Goal: Contribute content: Add original content to the website for others to see

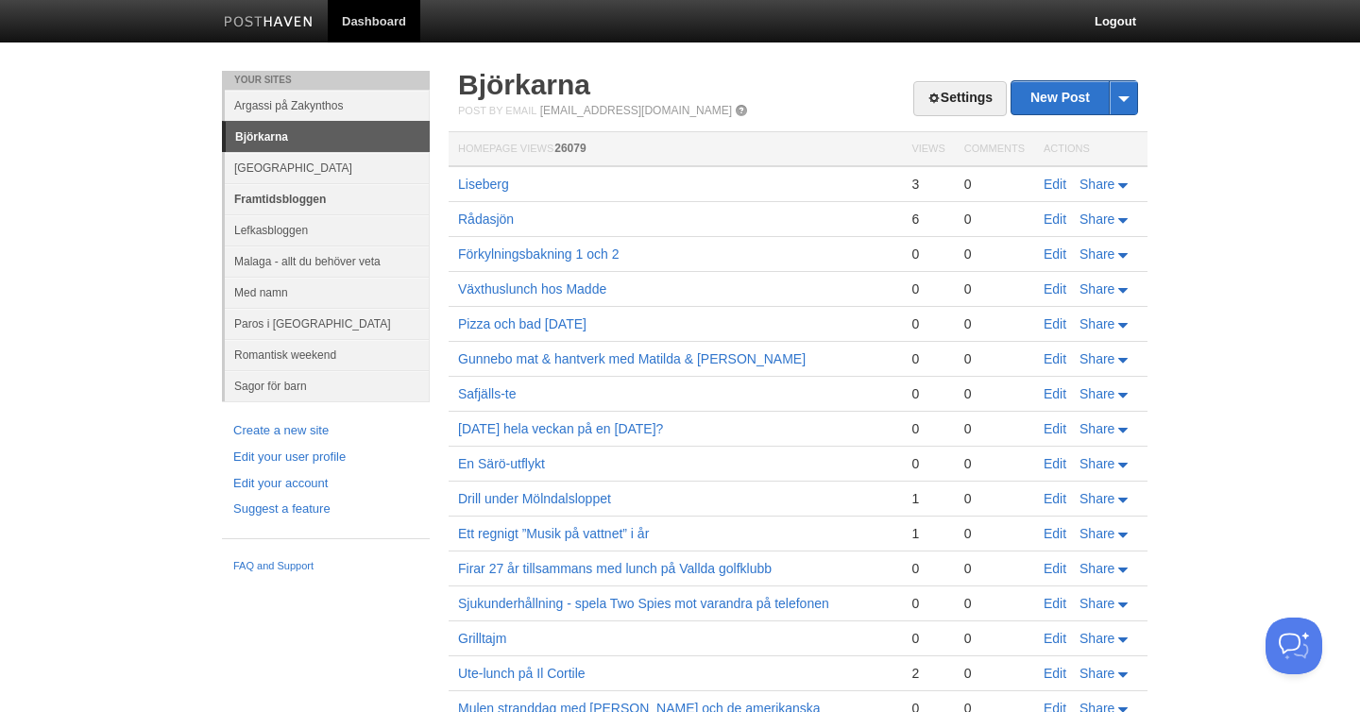
click at [264, 202] on link "Framtidsbloggen" at bounding box center [327, 198] width 205 height 31
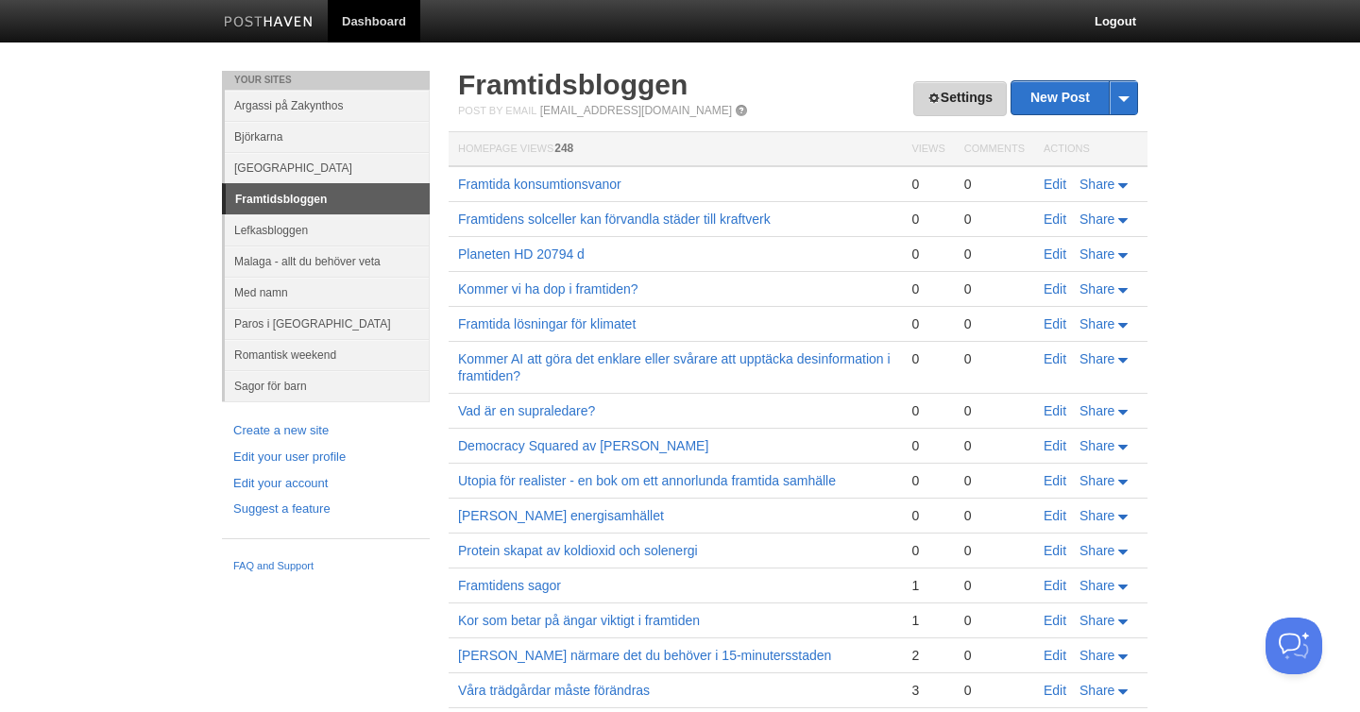
click at [945, 97] on link "Settings" at bounding box center [959, 98] width 93 height 35
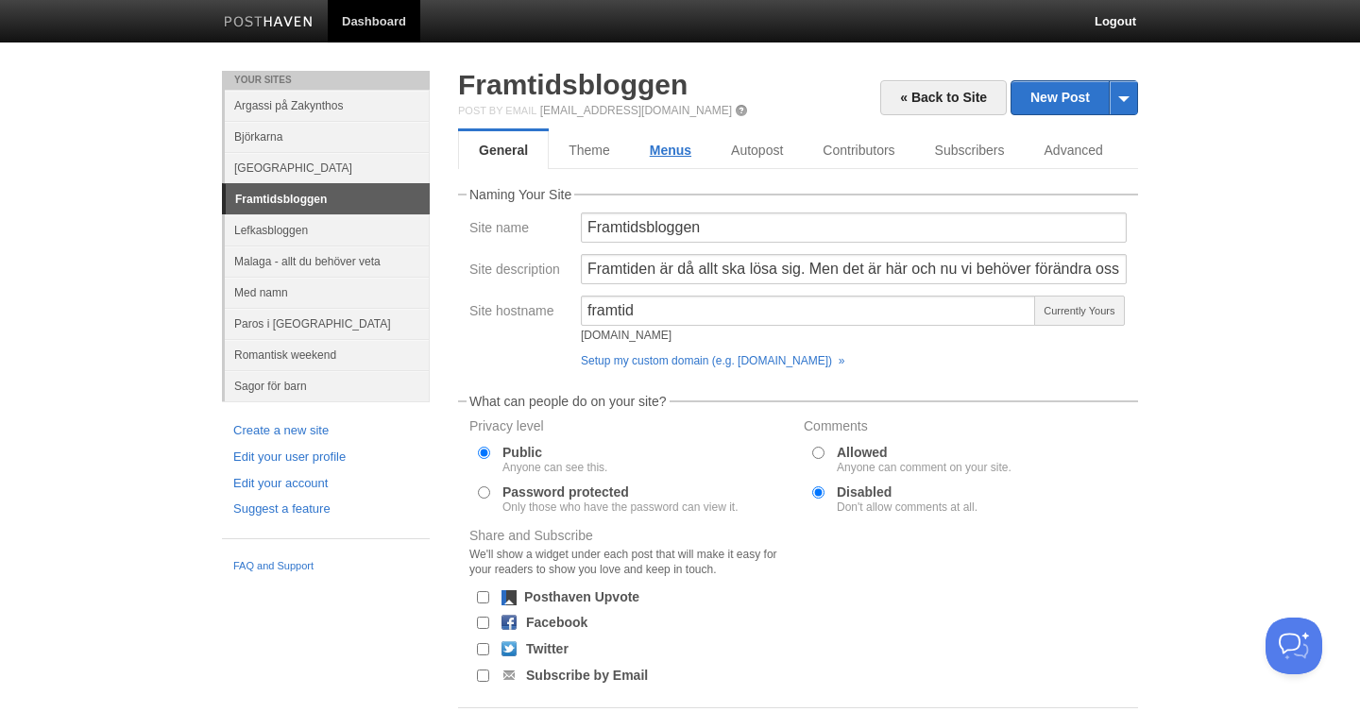
click at [658, 146] on link "Menus" at bounding box center [670, 150] width 81 height 38
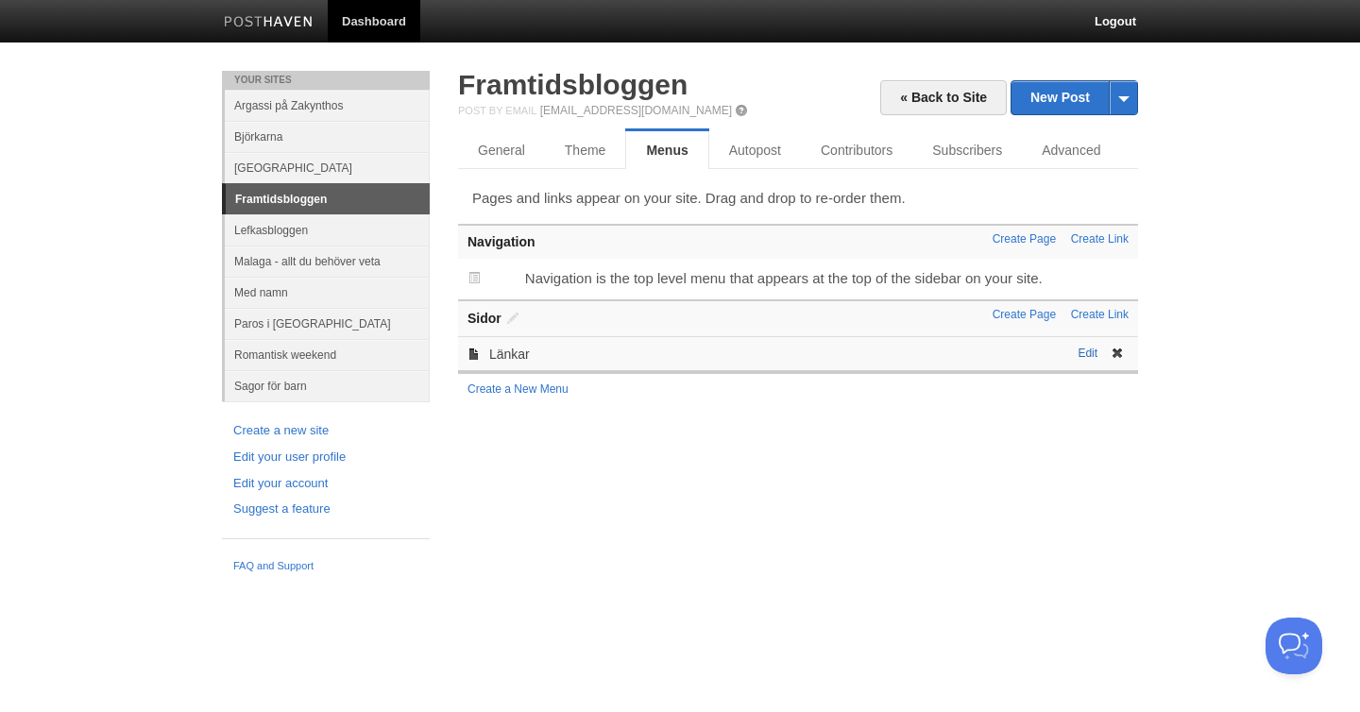
click at [1087, 353] on link "Edit" at bounding box center [1087, 353] width 20 height 13
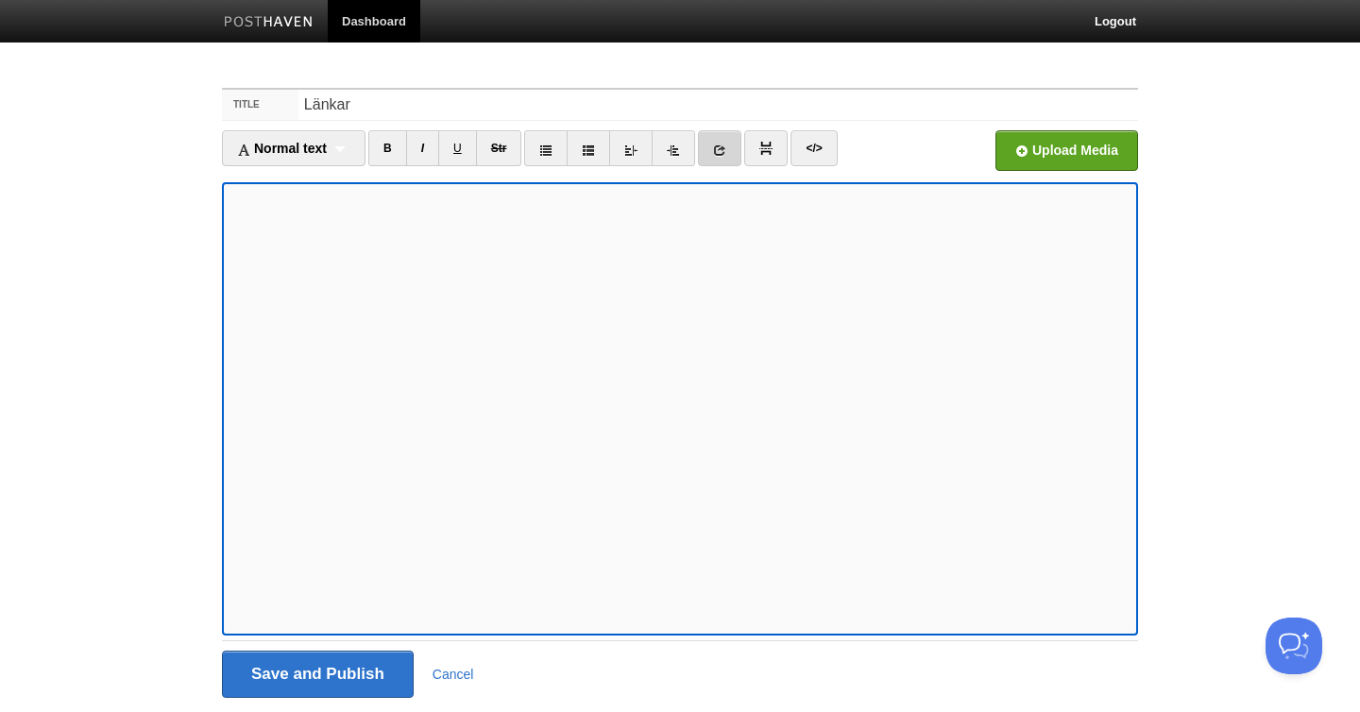
click at [732, 145] on link at bounding box center [719, 148] width 43 height 36
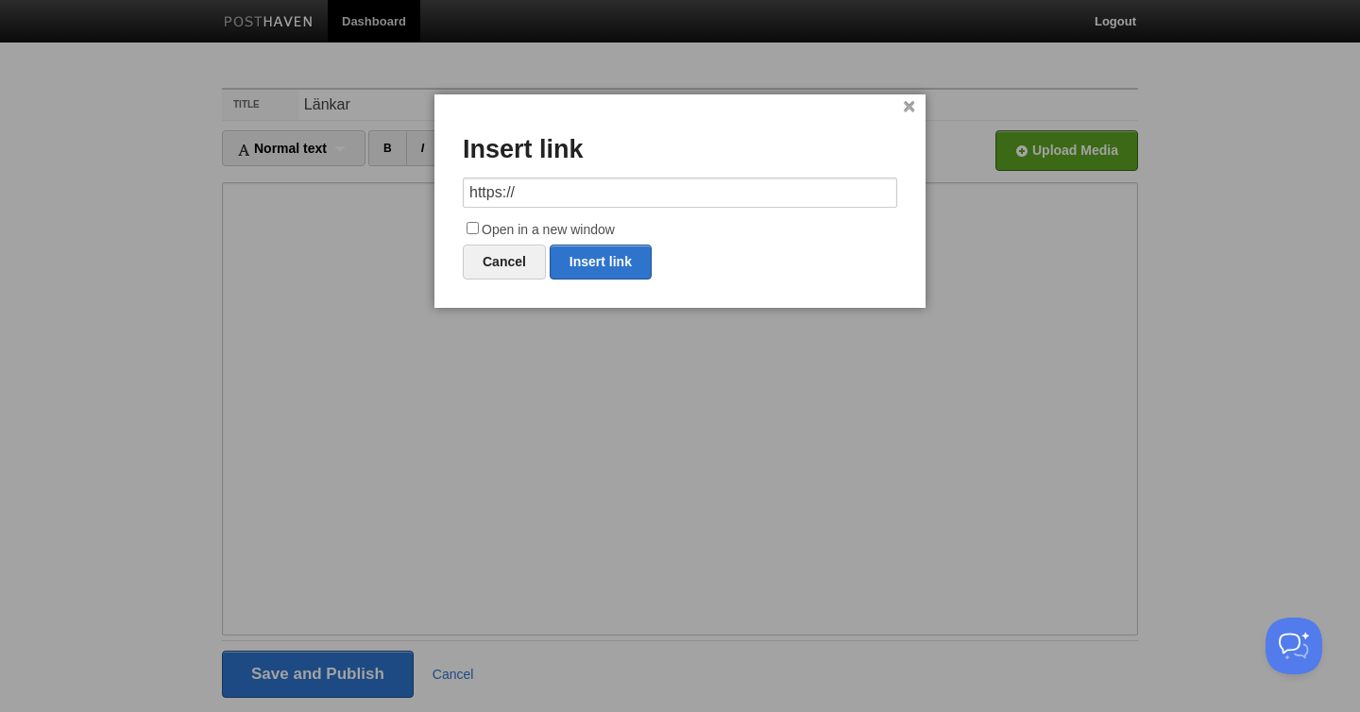
click at [659, 194] on input "https://" at bounding box center [680, 193] width 434 height 30
type input "https://klimatklubben.se/"
click at [511, 231] on label "Open in a new window" at bounding box center [680, 230] width 434 height 23
click at [479, 231] on input "Open in a new window" at bounding box center [472, 228] width 12 height 12
checkbox input "true"
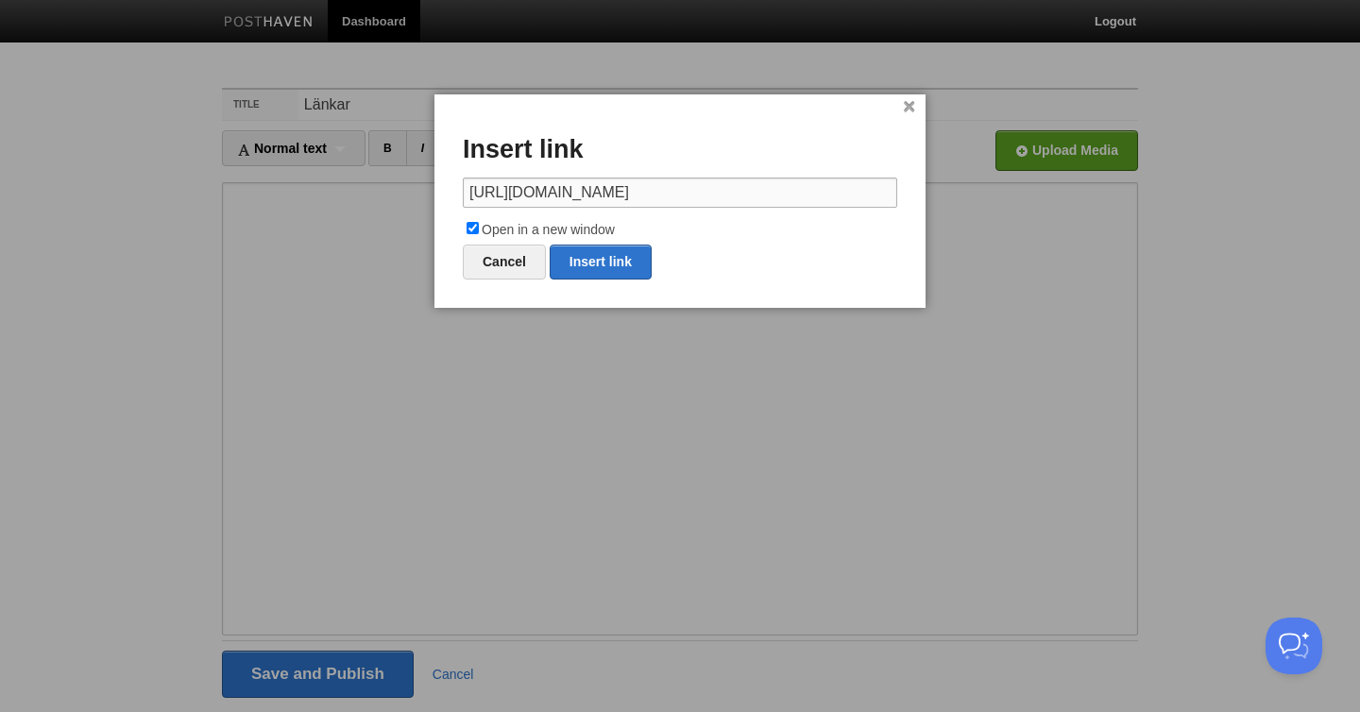
click at [516, 195] on input "https://klimatklubben.se/" at bounding box center [680, 193] width 434 height 30
click at [599, 258] on link "Insert link" at bounding box center [601, 262] width 102 height 35
type input "https://"
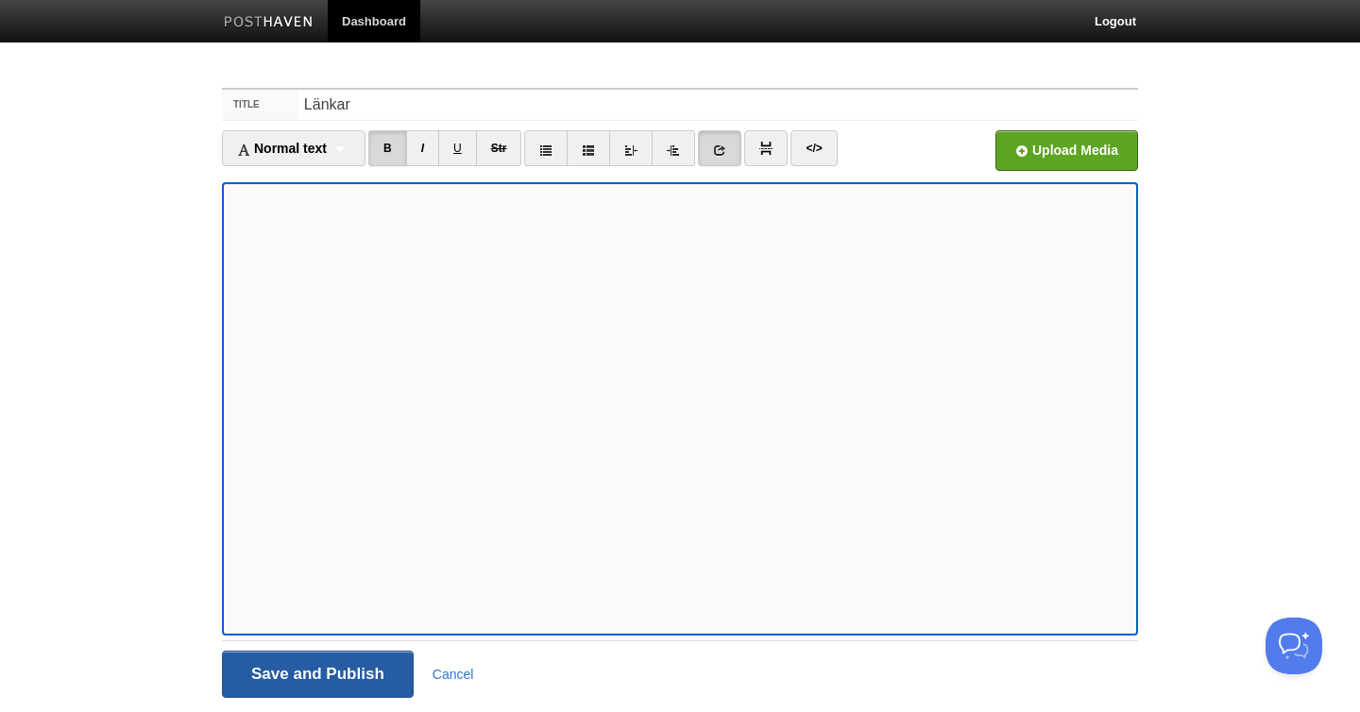
click at [320, 678] on input "Save and Publish" at bounding box center [318, 674] width 192 height 47
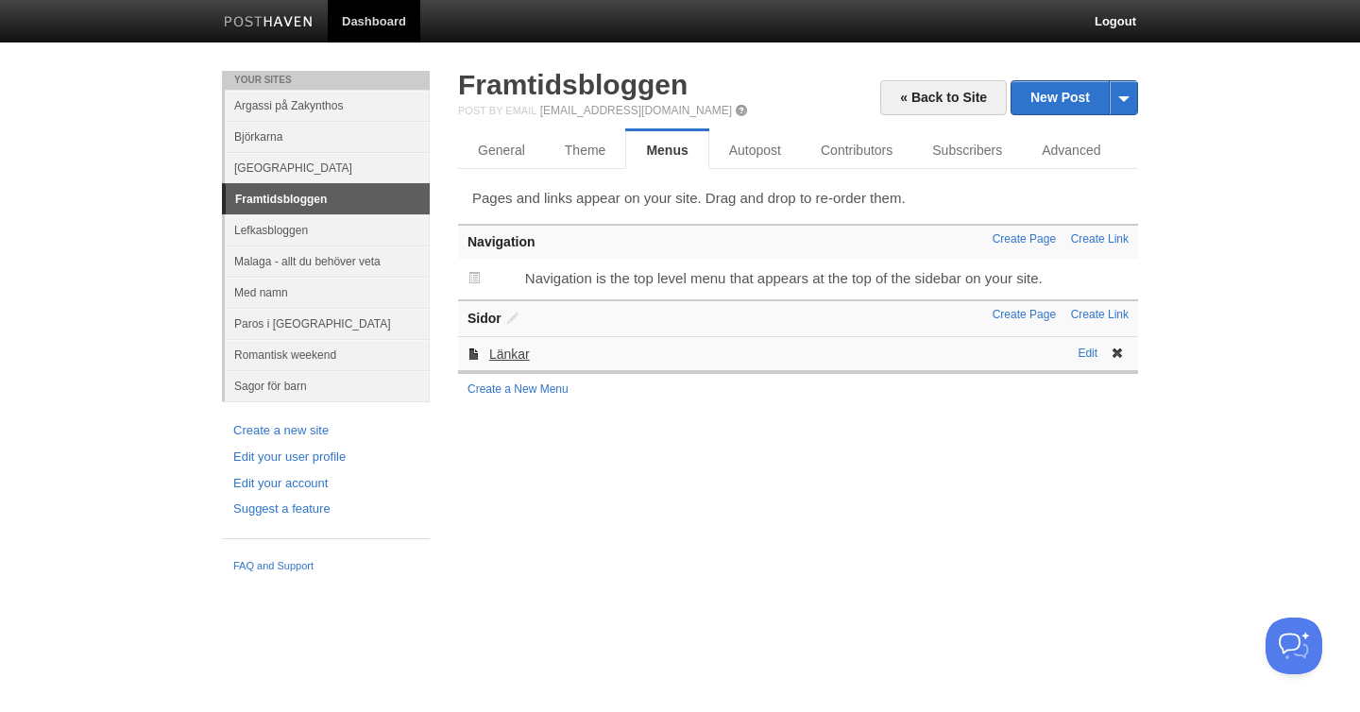
click at [512, 358] on link "Länkar" at bounding box center [509, 354] width 41 height 15
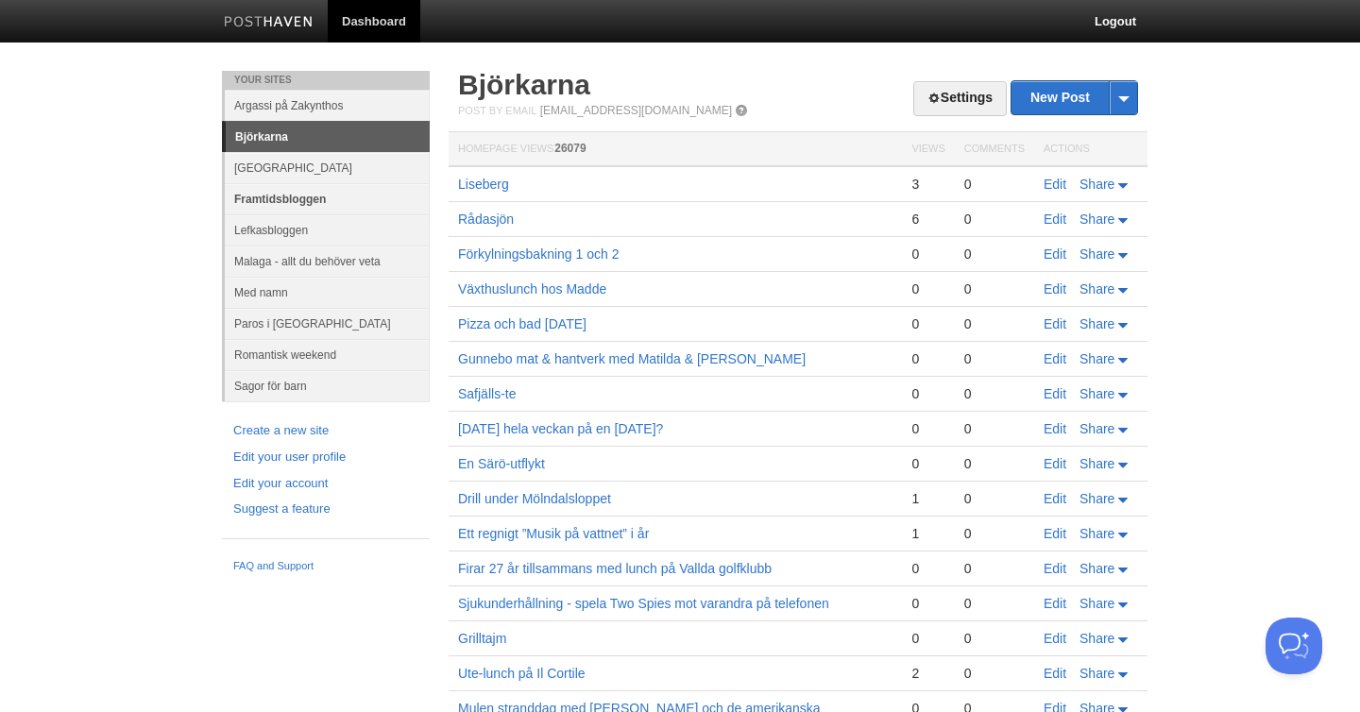
click at [279, 194] on link "Framtidsbloggen" at bounding box center [327, 198] width 205 height 31
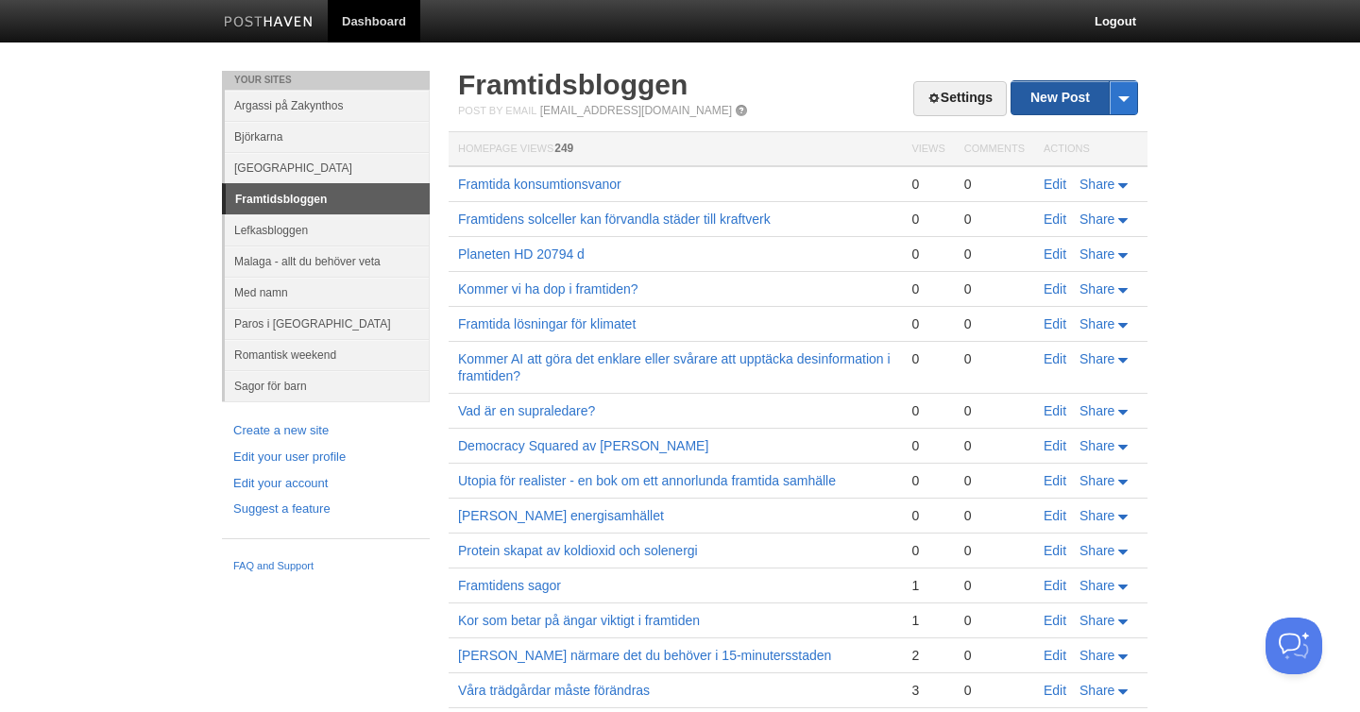
click at [1071, 104] on link "New Post" at bounding box center [1074, 97] width 126 height 33
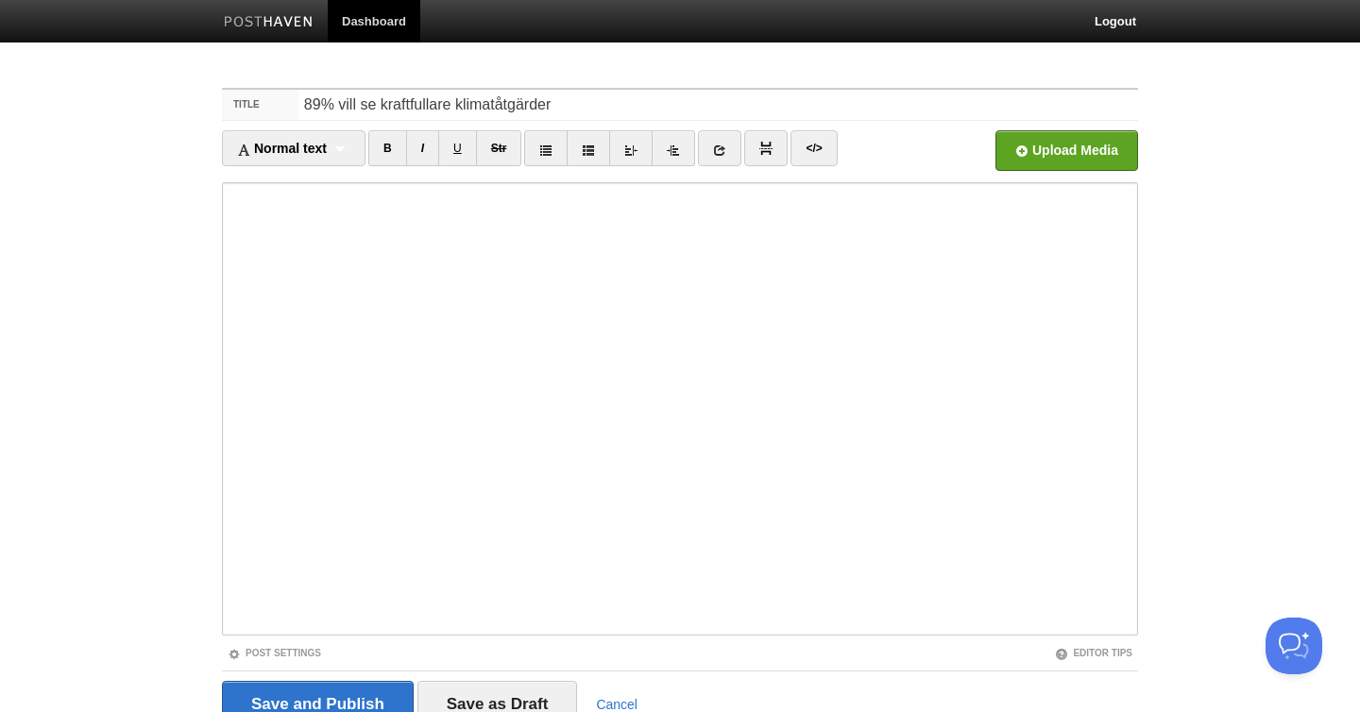
type input "89% vill se kraftfullare klimatåtgärder"
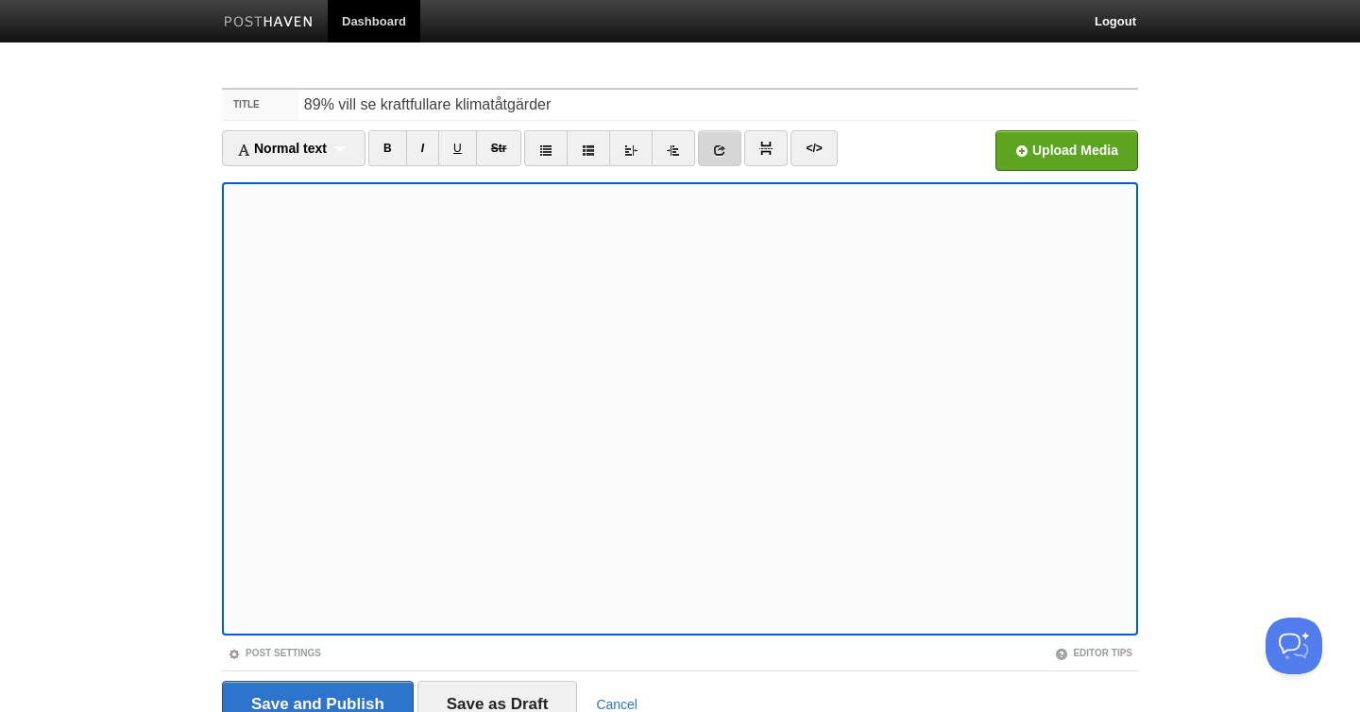
click at [731, 151] on link at bounding box center [719, 148] width 43 height 36
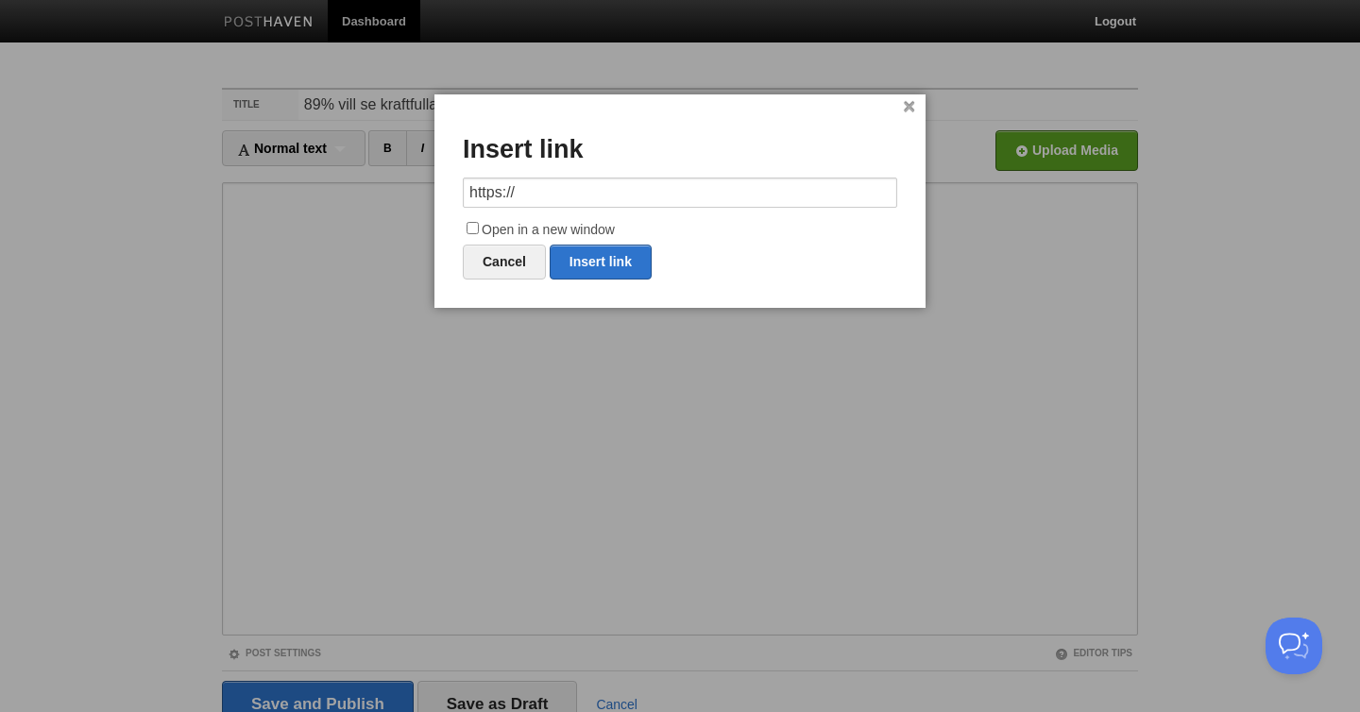
click at [603, 188] on input "https://" at bounding box center [680, 193] width 434 height 30
type input "[URL][DOMAIN_NAME]"
click at [508, 227] on label "Open in a new window" at bounding box center [680, 230] width 434 height 23
click at [479, 227] on input "Open in a new window" at bounding box center [472, 228] width 12 height 12
checkbox input "true"
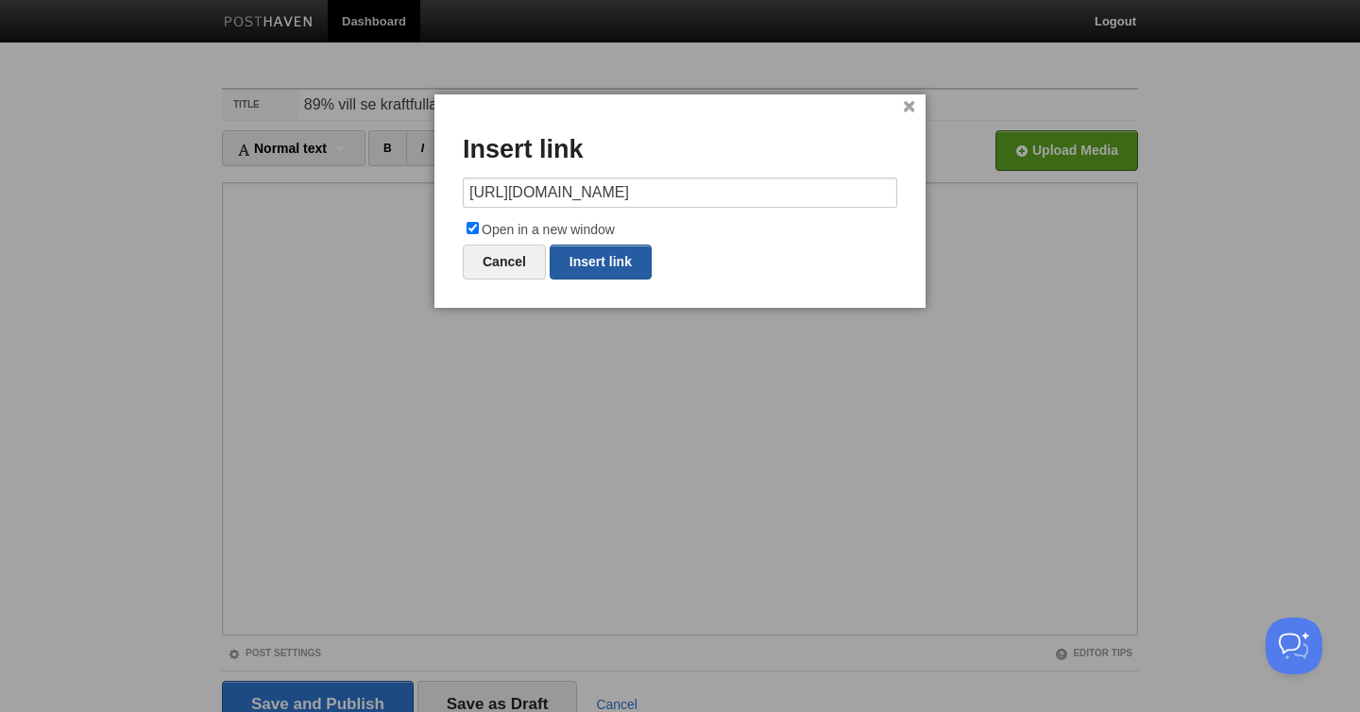
click at [623, 262] on link "Insert link" at bounding box center [601, 262] width 102 height 35
type input "https://"
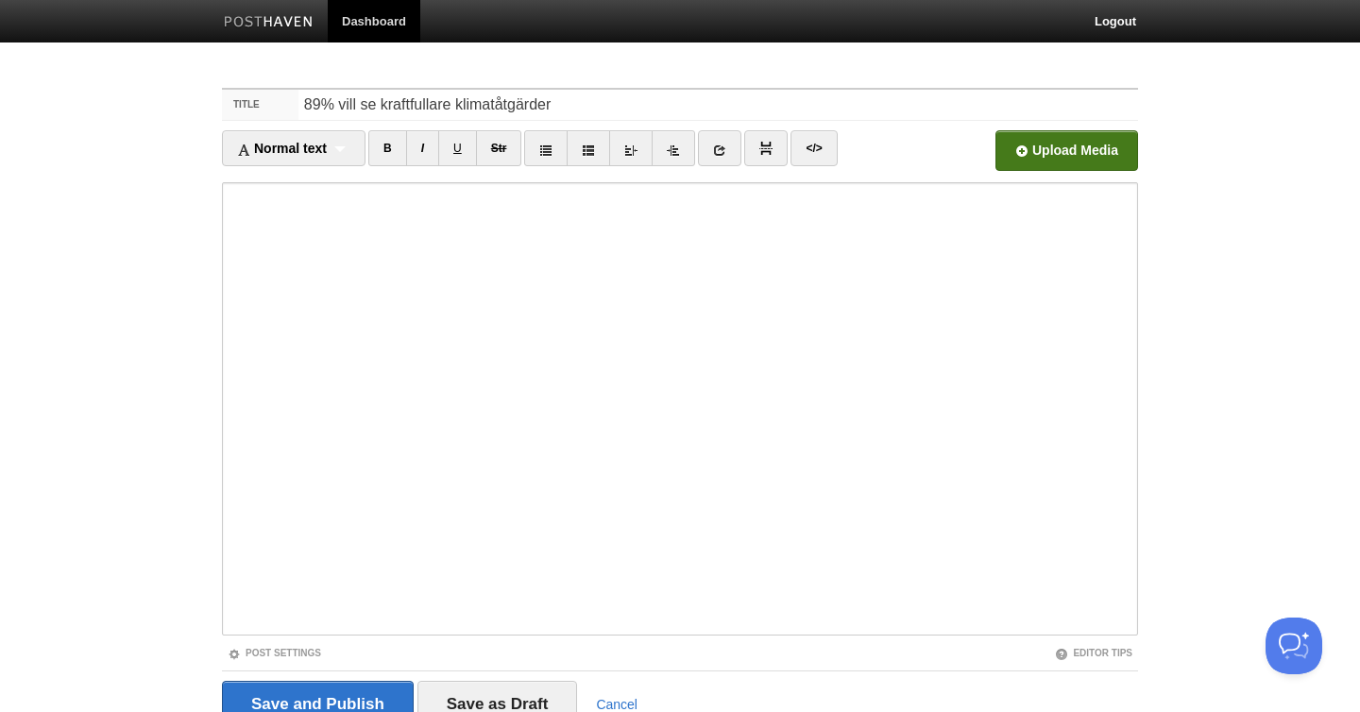
click at [1069, 147] on input "file" at bounding box center [496, 156] width 1429 height 96
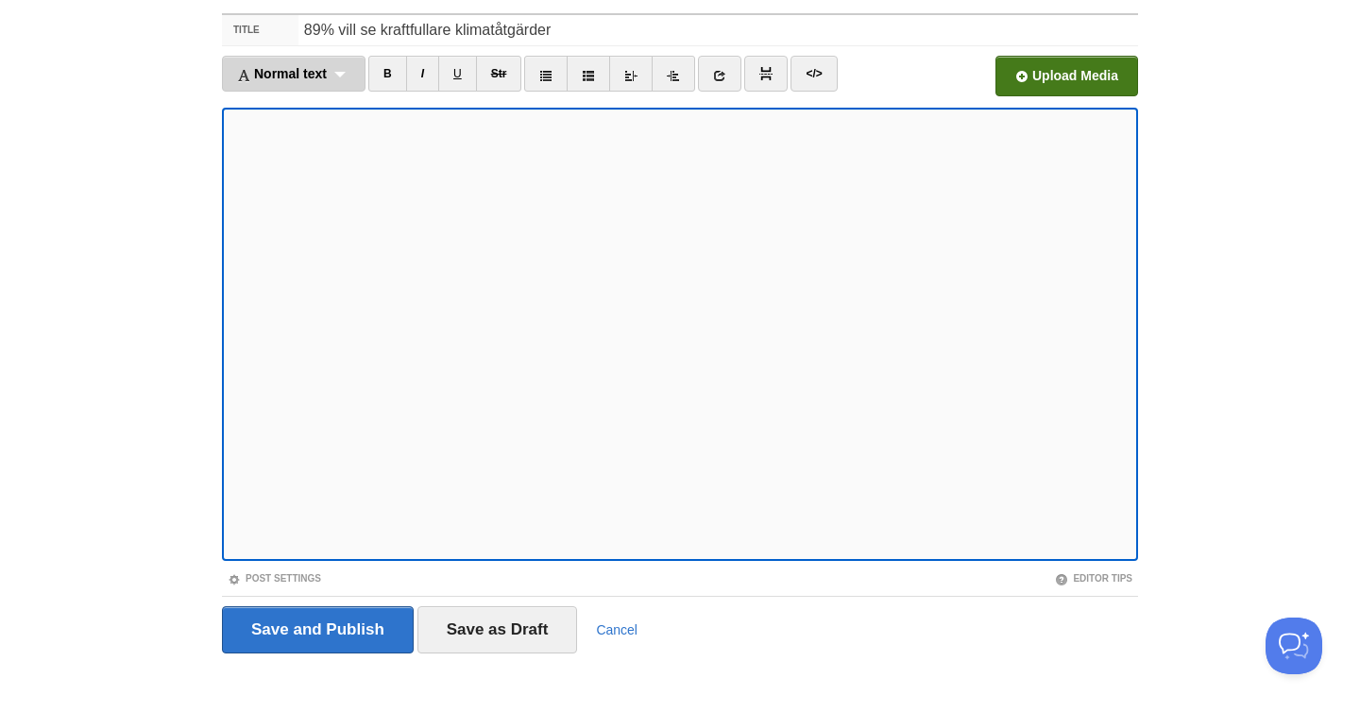
scroll to position [86, 0]
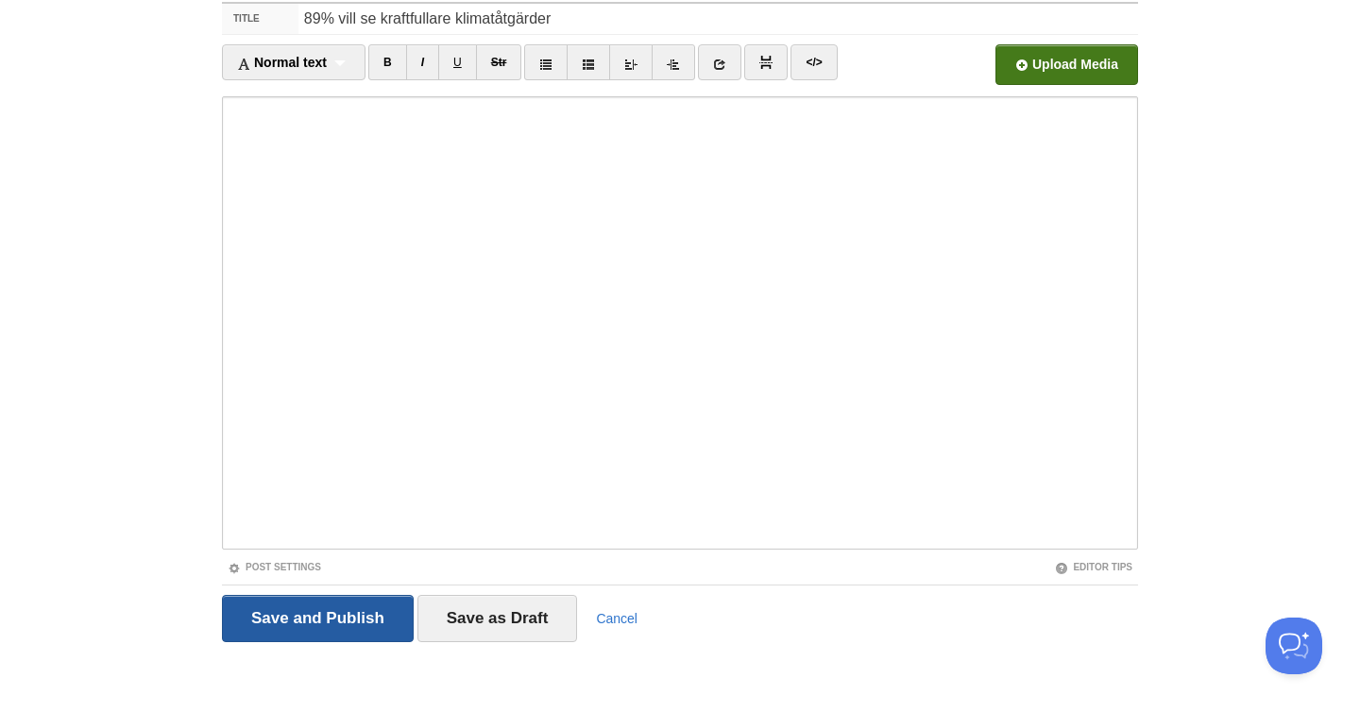
click at [338, 623] on input "Save and Publish" at bounding box center [318, 618] width 192 height 47
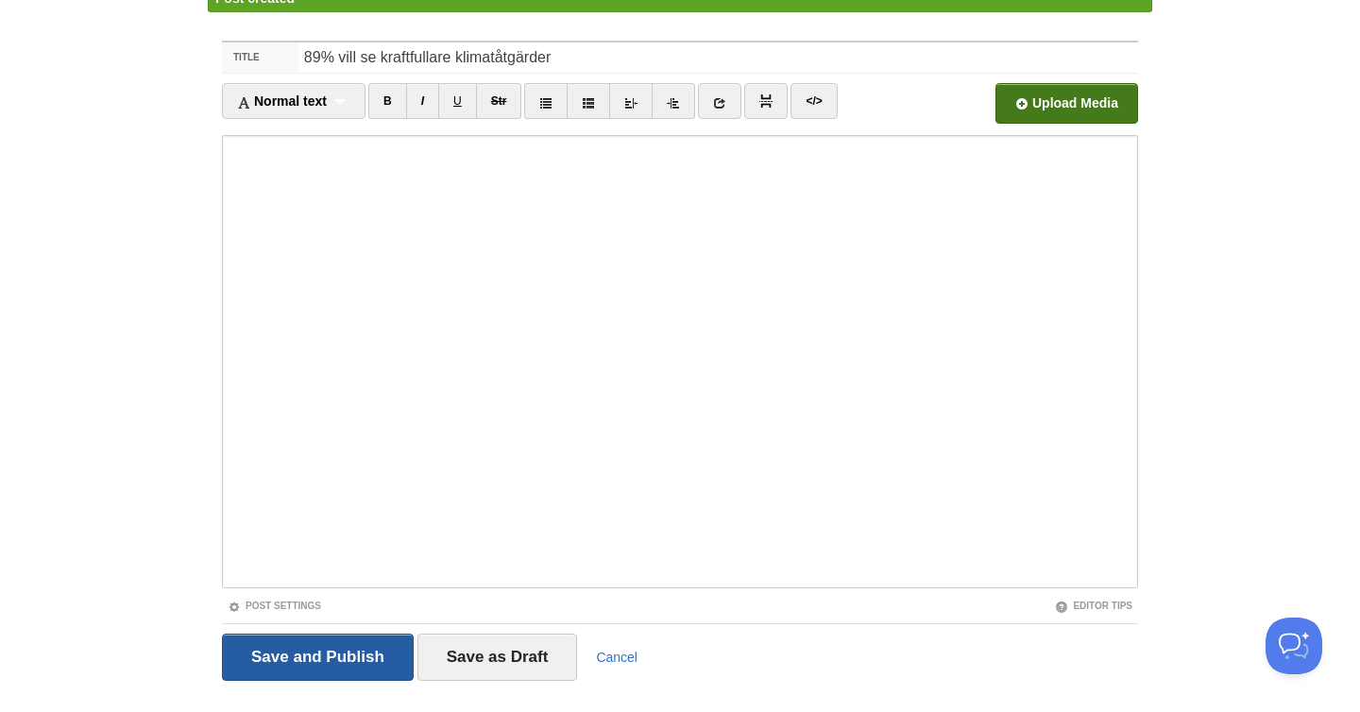
scroll to position [71, 0]
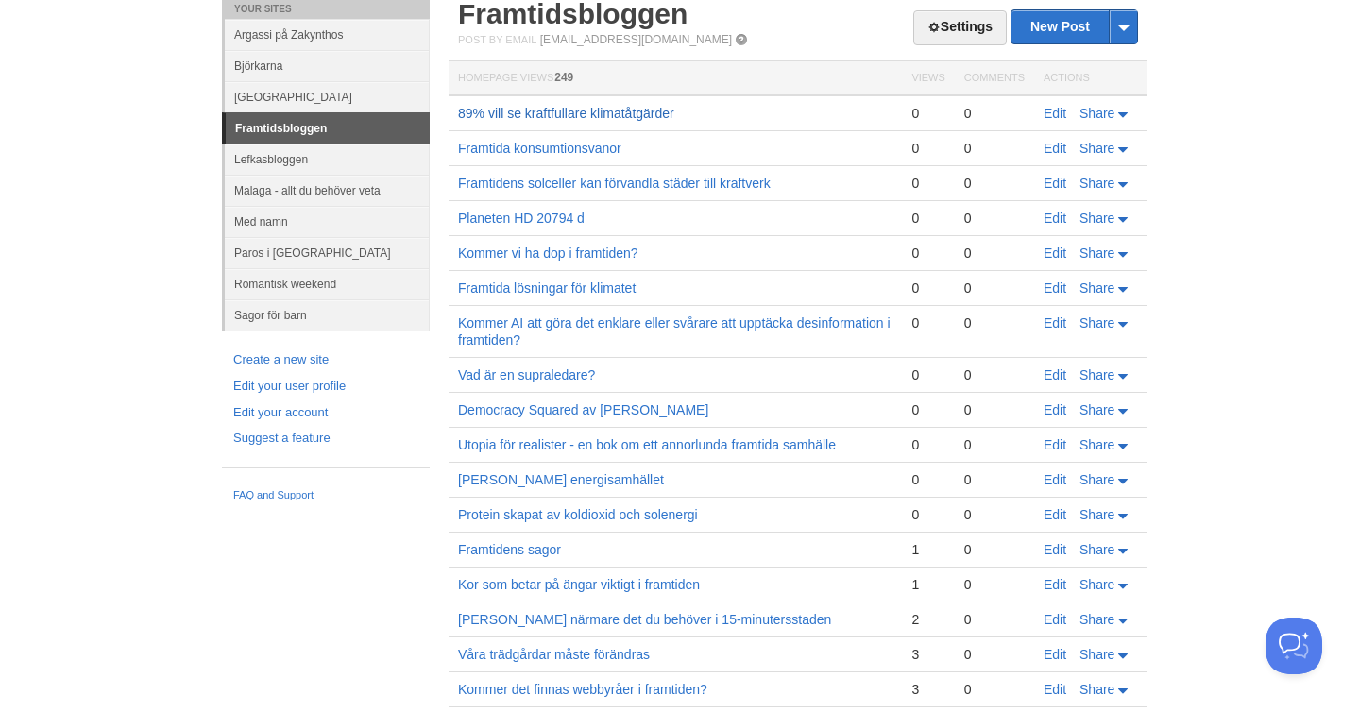
click at [606, 117] on link "89% vill se kraftfullare klimatåtgärder" at bounding box center [566, 113] width 216 height 15
click at [1056, 111] on link "Edit" at bounding box center [1054, 113] width 23 height 15
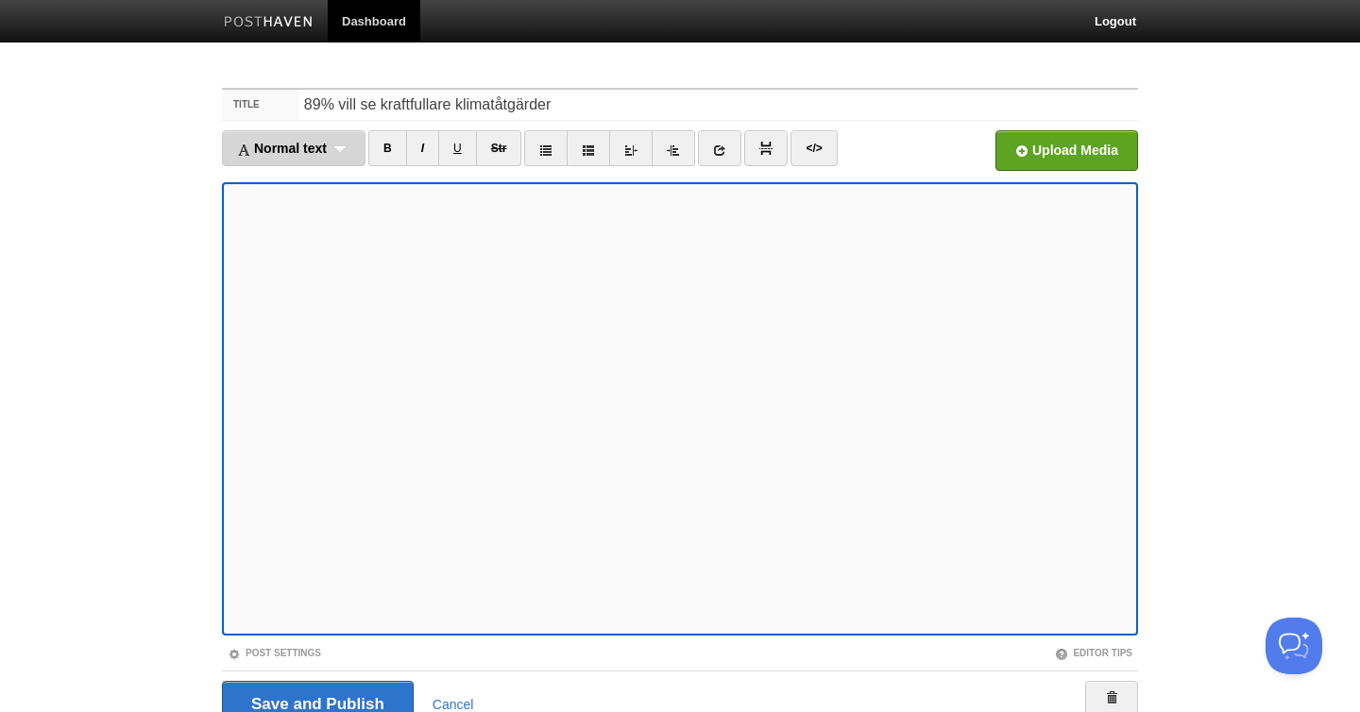
click at [327, 153] on span "Normal text" at bounding box center [282, 148] width 90 height 15
click at [292, 178] on link "Normal text" at bounding box center [294, 181] width 142 height 28
click at [314, 160] on div "Normal text Normal text Heading 1 Heading 2 Heading 3" at bounding box center [285, 148] width 127 height 36
click at [283, 185] on link "Normal text" at bounding box center [285, 181] width 125 height 28
click at [262, 134] on div "Normal text Normal text Heading 1 Heading 2 Heading 3" at bounding box center [285, 148] width 127 height 36
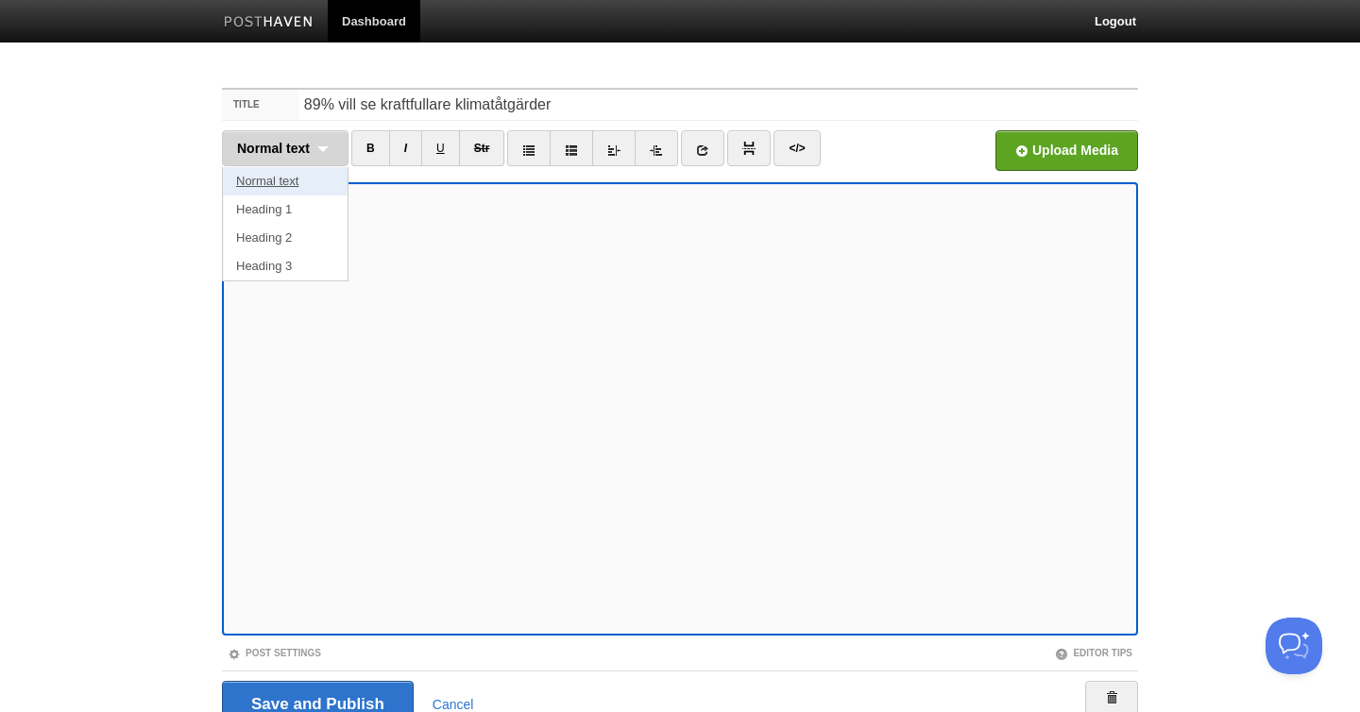
click at [295, 185] on link "Normal text" at bounding box center [285, 181] width 125 height 28
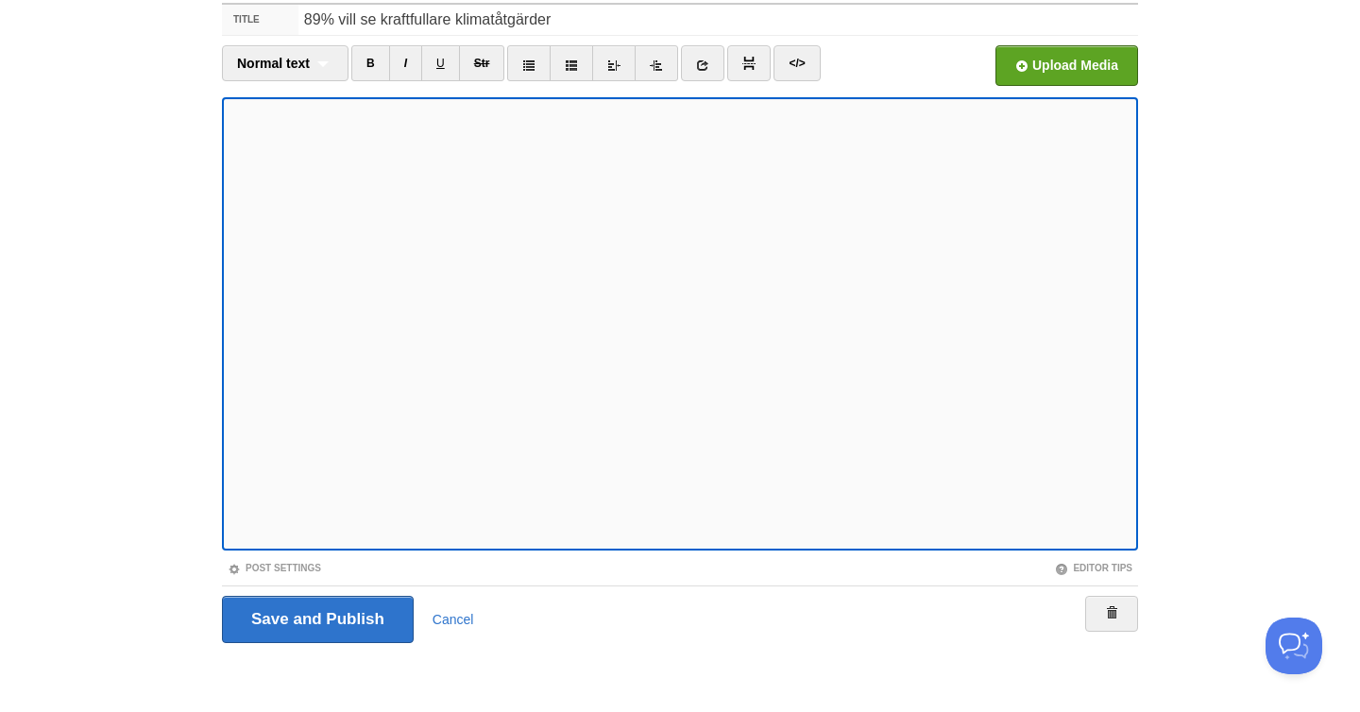
scroll to position [86, 0]
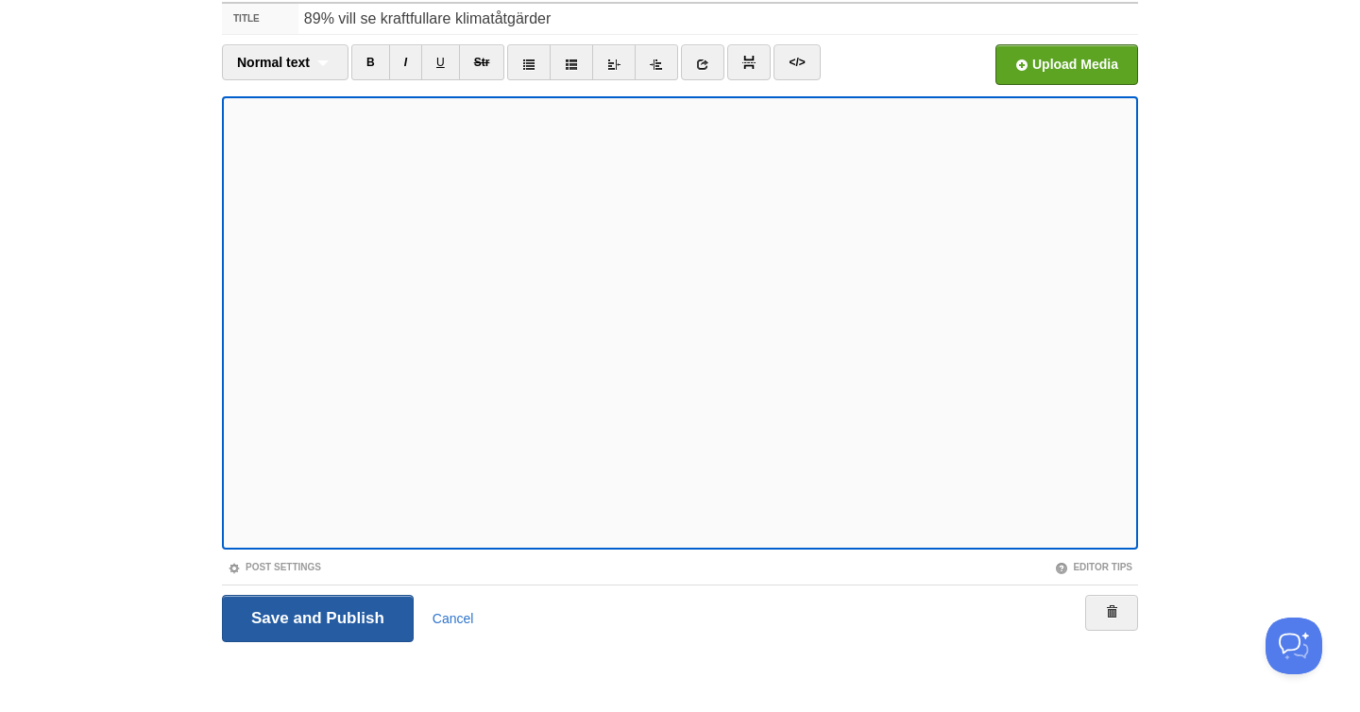
click at [339, 616] on input "Save and Publish" at bounding box center [318, 618] width 192 height 47
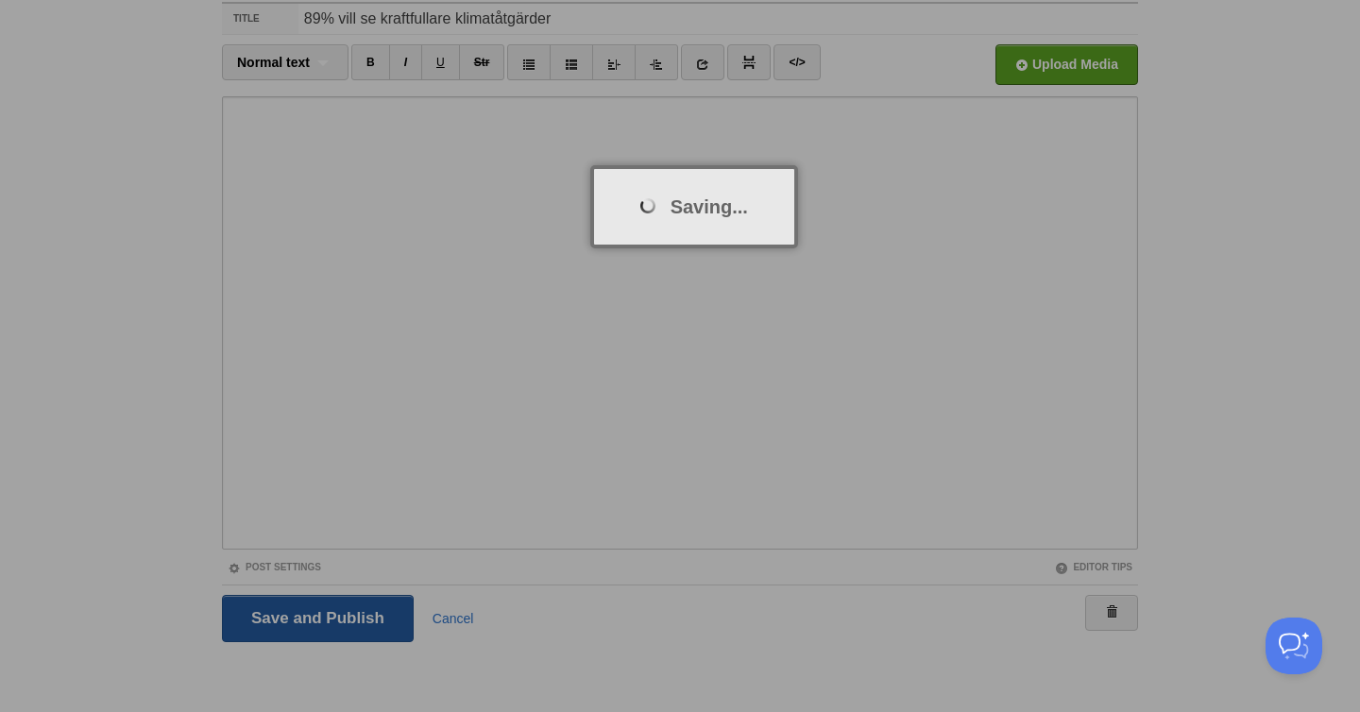
scroll to position [71, 0]
